Goal: Find specific page/section: Find specific page/section

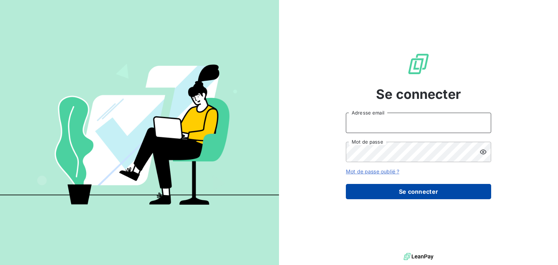
type input "[EMAIL_ADDRESS][DOMAIN_NAME]"
click at [416, 193] on button "Se connecter" at bounding box center [418, 191] width 145 height 15
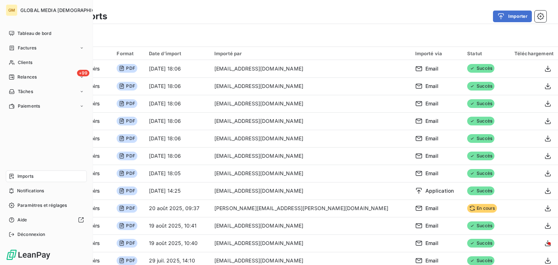
click at [30, 40] on nav "Tableau de bord Factures Clients +99 Relances Tâches Paiements" at bounding box center [46, 70] width 81 height 84
click at [27, 50] on span "Factures" at bounding box center [27, 48] width 19 height 7
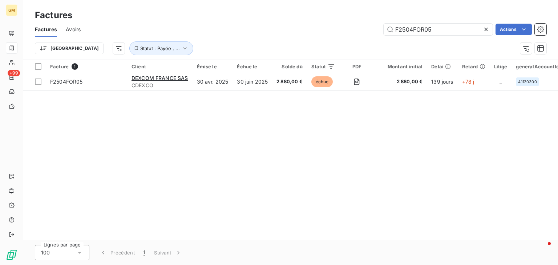
drag, startPoint x: 446, startPoint y: 30, endPoint x: 231, endPoint y: 22, distance: 215.5
click at [231, 22] on div "Factures Avoirs F2504FOR05 Actions" at bounding box center [290, 29] width 535 height 15
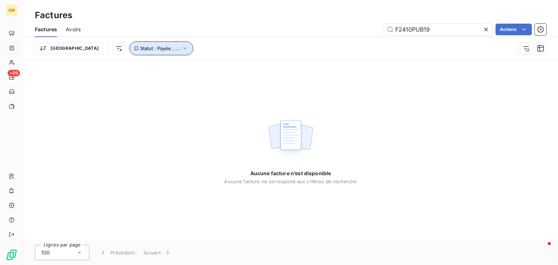
click at [181, 48] on icon "button" at bounding box center [184, 48] width 7 height 7
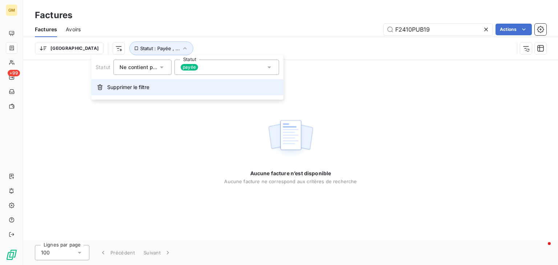
click at [138, 86] on span "Supprimer le filtre" at bounding box center [128, 87] width 42 height 7
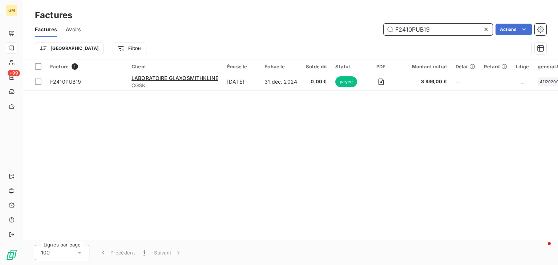
drag, startPoint x: 438, startPoint y: 28, endPoint x: 385, endPoint y: 20, distance: 53.6
click at [385, 20] on div "Factures Factures Avoirs F2410PUB19 Actions Trier Filtrer" at bounding box center [290, 30] width 535 height 60
paste input "502PUB17"
type input "F2502PUB17"
